Goal: Task Accomplishment & Management: Manage account settings

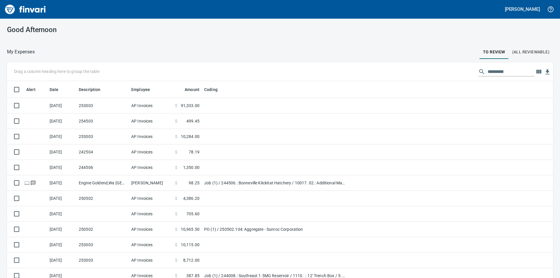
scroll to position [209, 533]
click at [528, 54] on span "(All Reviewable)" at bounding box center [530, 51] width 37 height 7
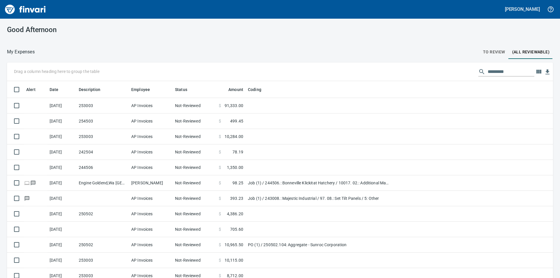
scroll to position [209, 533]
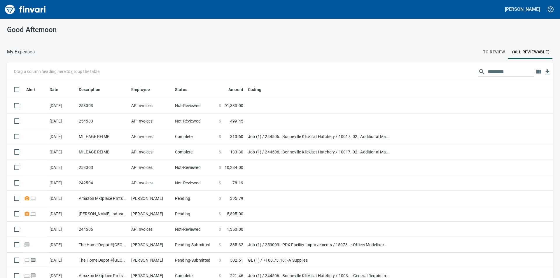
click at [488, 54] on span "To Review" at bounding box center [494, 51] width 22 height 7
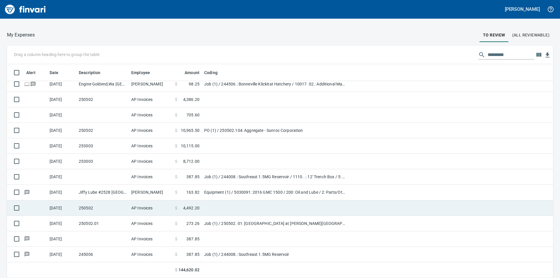
scroll to position [24, 0]
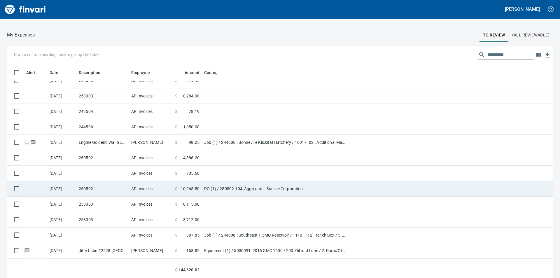
click at [95, 189] on td "250502" at bounding box center [102, 188] width 52 height 15
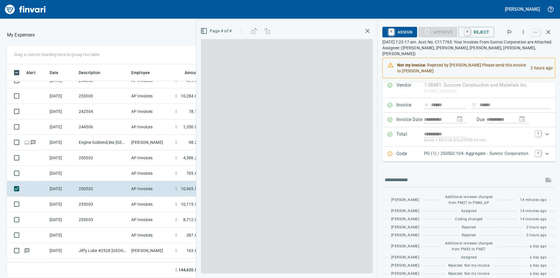
scroll to position [44, 0]
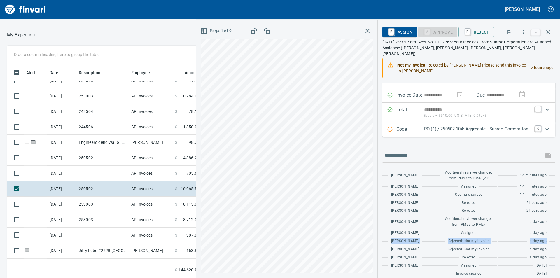
drag, startPoint x: 387, startPoint y: 234, endPoint x: 412, endPoint y: 245, distance: 27.0
click at [412, 245] on div "[PERSON_NAME] Additional reviewer changed from PM27 to PM46_AP 14 minutes ago […" at bounding box center [468, 221] width 173 height 116
click at [417, 246] on div "[PERSON_NAME]" at bounding box center [410, 249] width 57 height 6
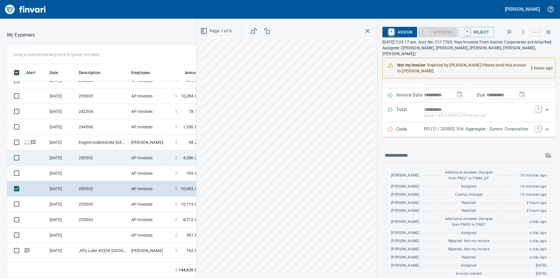
click at [83, 159] on td "250502" at bounding box center [102, 157] width 52 height 15
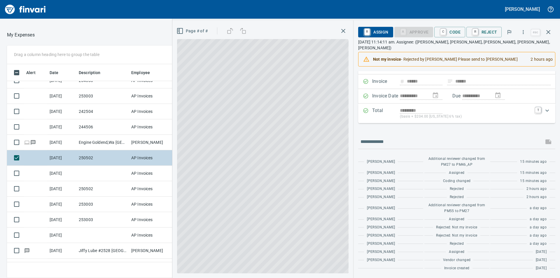
scroll to position [25, 0]
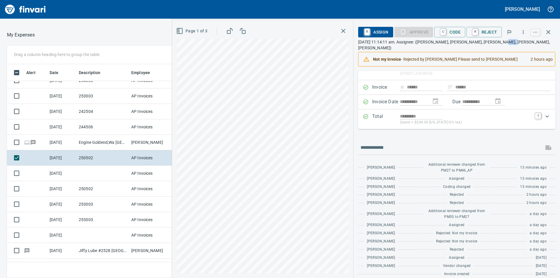
drag, startPoint x: 493, startPoint y: 42, endPoint x: 504, endPoint y: 42, distance: 11.4
click at [504, 42] on p "[DATE] 11:14:11 am. Assignee: ([PERSON_NAME], [PERSON_NAME], [PERSON_NAME], [PE…" at bounding box center [456, 45] width 197 height 12
click at [510, 42] on p "[DATE] 11:14:11 am. Assignee: ([PERSON_NAME], [PERSON_NAME], [PERSON_NAME], [PE…" at bounding box center [456, 45] width 197 height 12
drag, startPoint x: 510, startPoint y: 42, endPoint x: 493, endPoint y: 42, distance: 16.3
click at [493, 42] on p "[DATE] 11:14:11 am. Assignee: ([PERSON_NAME], [PERSON_NAME], [PERSON_NAME], [PE…" at bounding box center [456, 45] width 197 height 12
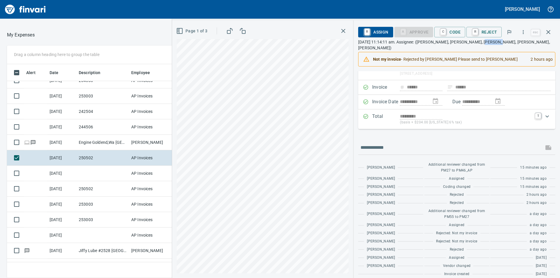
drag, startPoint x: 477, startPoint y: 41, endPoint x: 483, endPoint y: 41, distance: 6.4
click at [492, 42] on p "[DATE] 11:14:11 am. Assignee: ([PERSON_NAME], [PERSON_NAME], [PERSON_NAME], [PE…" at bounding box center [456, 45] width 197 height 12
drag, startPoint x: 459, startPoint y: 41, endPoint x: 475, endPoint y: 41, distance: 15.7
click at [475, 41] on p "[DATE] 11:14:11 am. Assignee: ([PERSON_NAME], [PERSON_NAME], [PERSON_NAME], [PE…" at bounding box center [456, 45] width 197 height 12
click at [481, 42] on p "[DATE] 11:14:11 am. Assignee: ([PERSON_NAME], [PERSON_NAME], [PERSON_NAME], [PE…" at bounding box center [456, 45] width 197 height 12
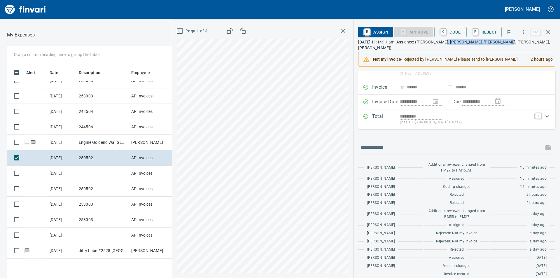
drag, startPoint x: 441, startPoint y: 43, endPoint x: 496, endPoint y: 42, distance: 54.2
click at [496, 42] on p "[DATE] 11:14:11 am. Assignee: ([PERSON_NAME], [PERSON_NAME], [PERSON_NAME], [PE…" at bounding box center [456, 45] width 197 height 12
click at [514, 39] on p "[DATE] 11:14:11 am. Assignee: ([PERSON_NAME], [PERSON_NAME], [PERSON_NAME], [PE…" at bounding box center [456, 45] width 197 height 12
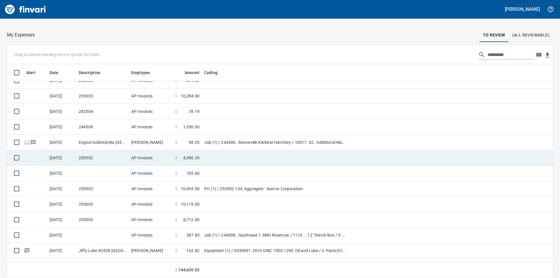
scroll to position [82, 0]
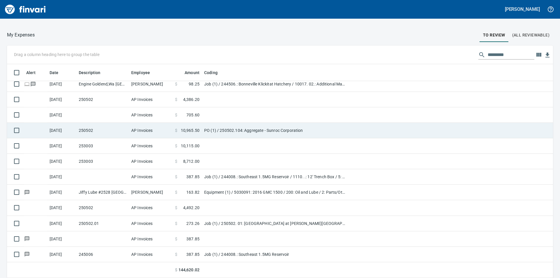
click at [114, 135] on td "250502" at bounding box center [102, 130] width 52 height 15
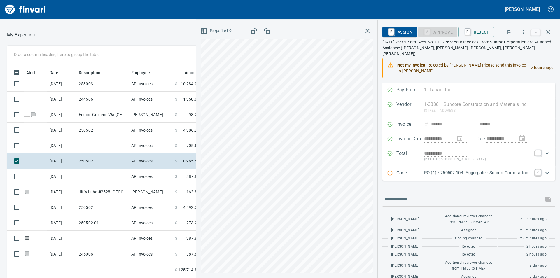
scroll to position [36, 0]
